Goal: Check status: Check status

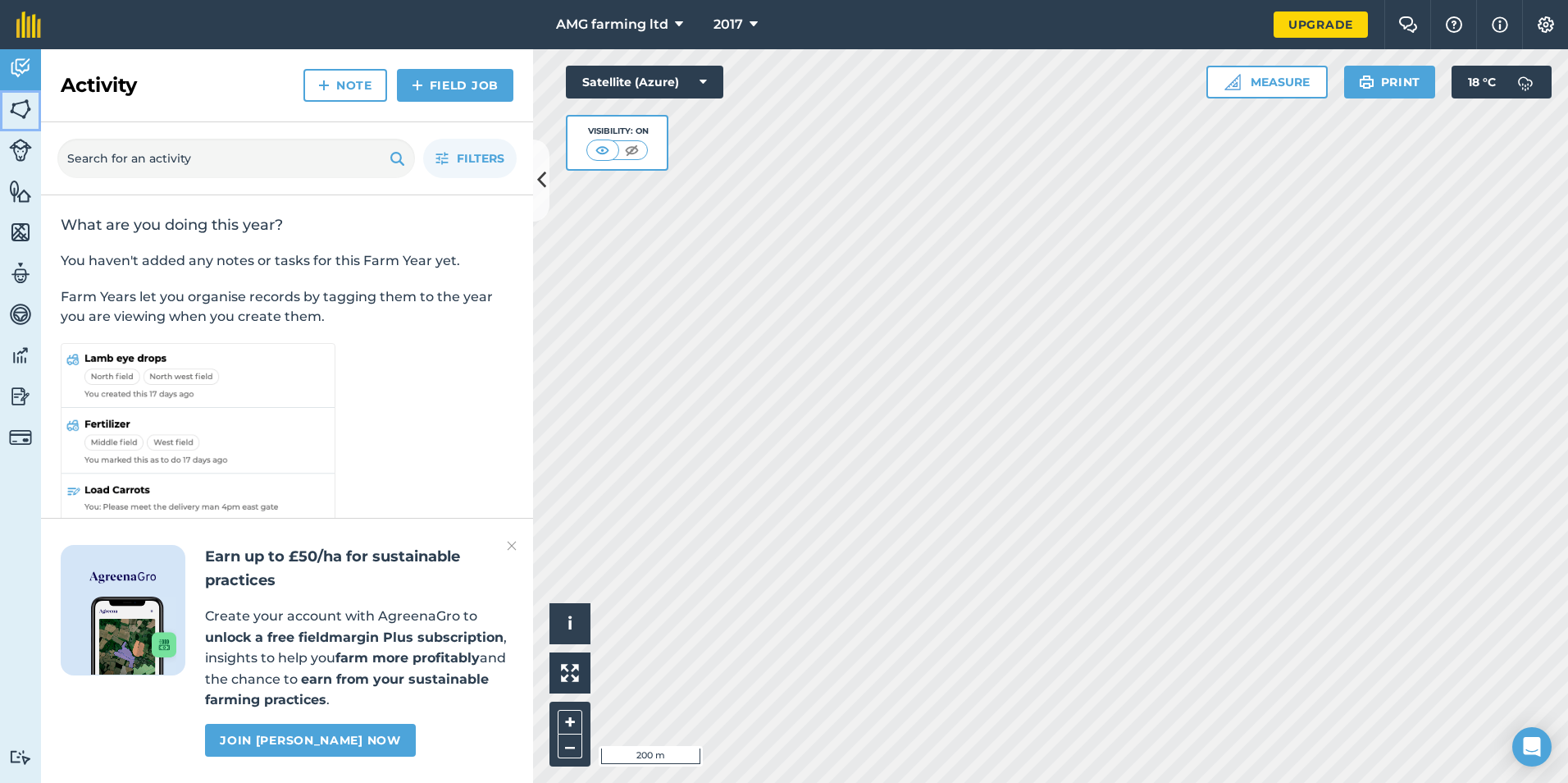
click at [12, 112] on img at bounding box center [21, 109] width 23 height 25
click at [751, 17] on icon at bounding box center [753, 25] width 9 height 20
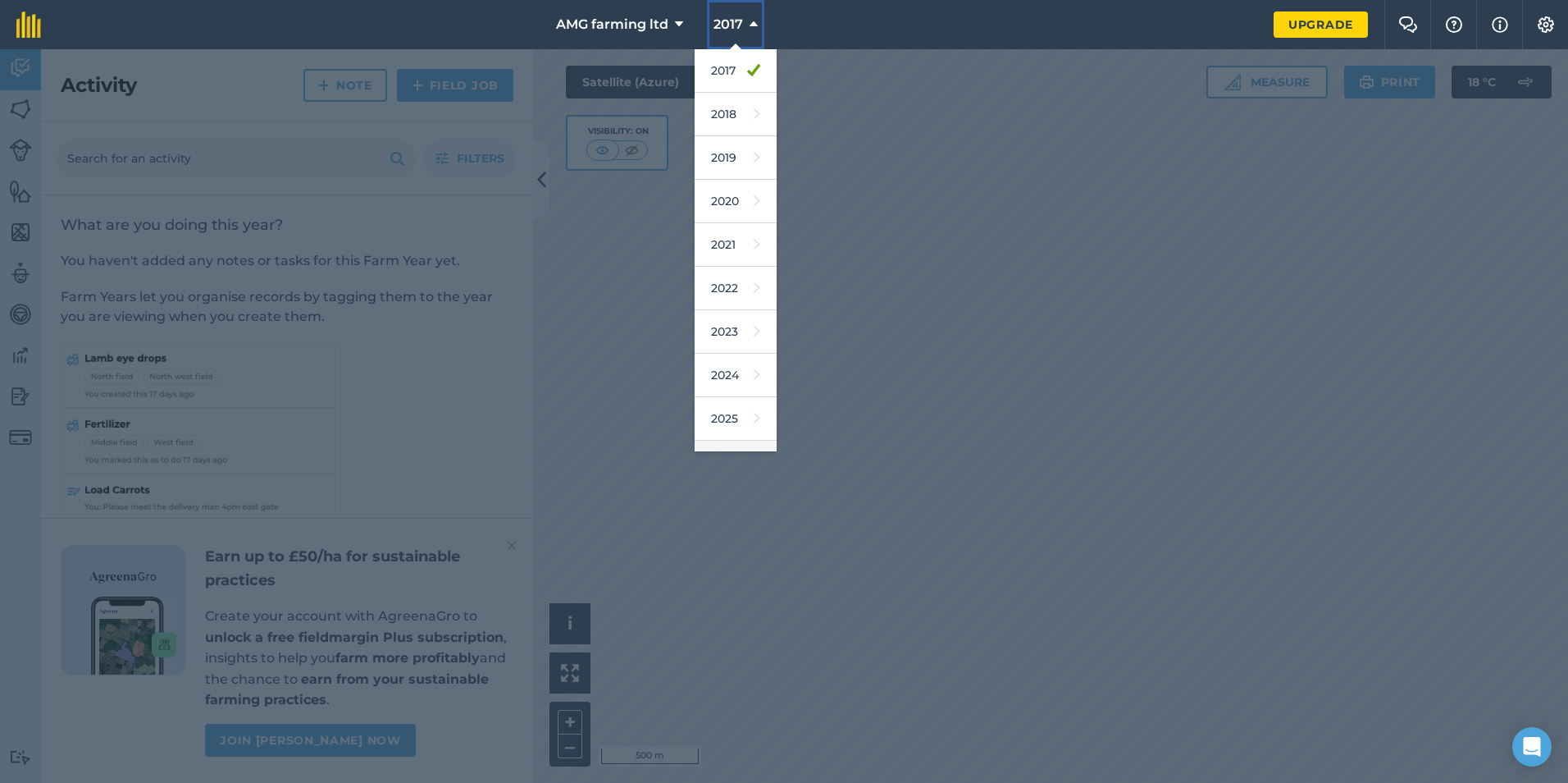
scroll to position [77, 0]
click at [753, 390] on icon at bounding box center [756, 385] width 7 height 23
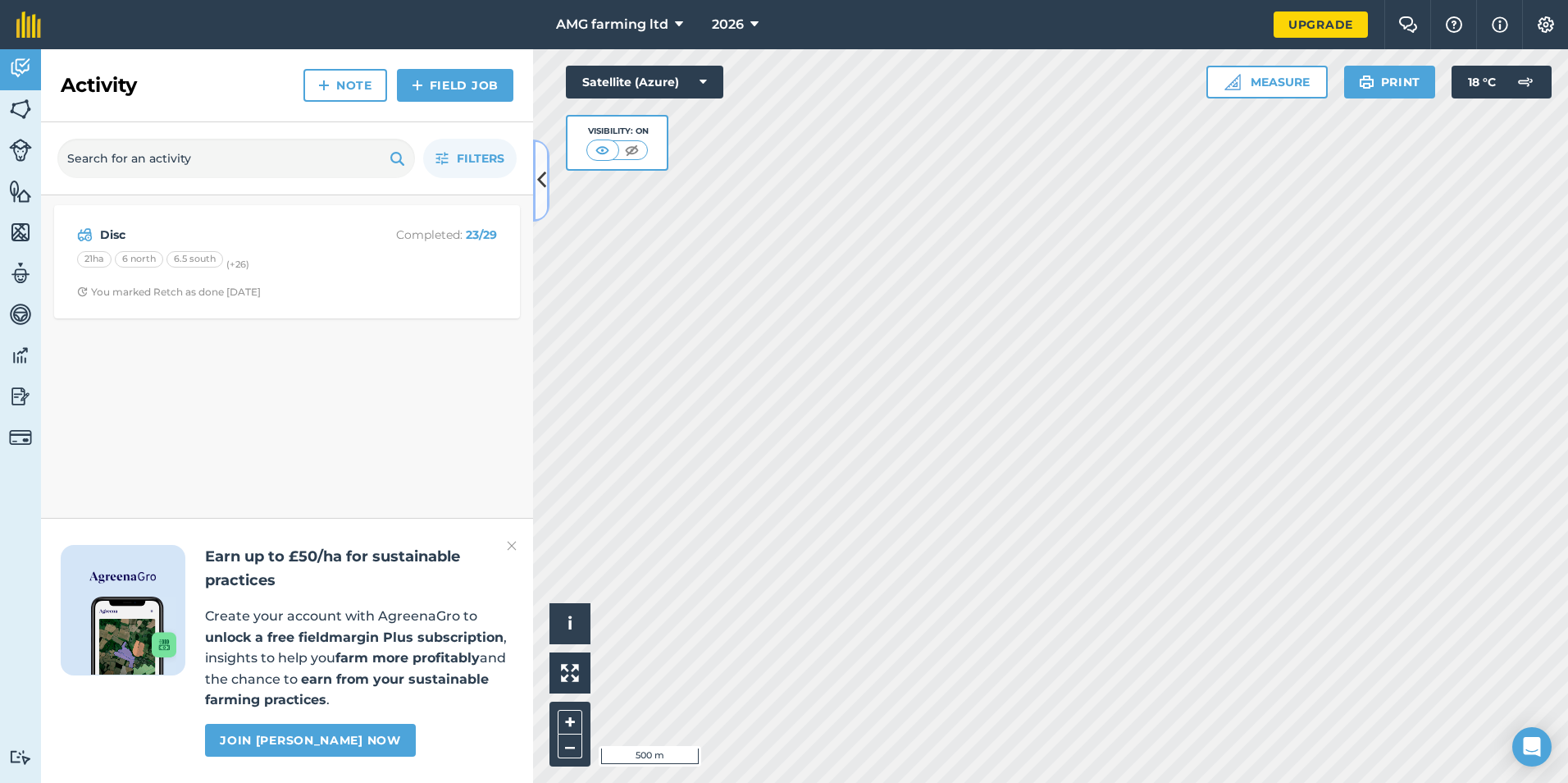
click at [544, 181] on icon at bounding box center [542, 180] width 9 height 28
